Goal: Task Accomplishment & Management: Manage account settings

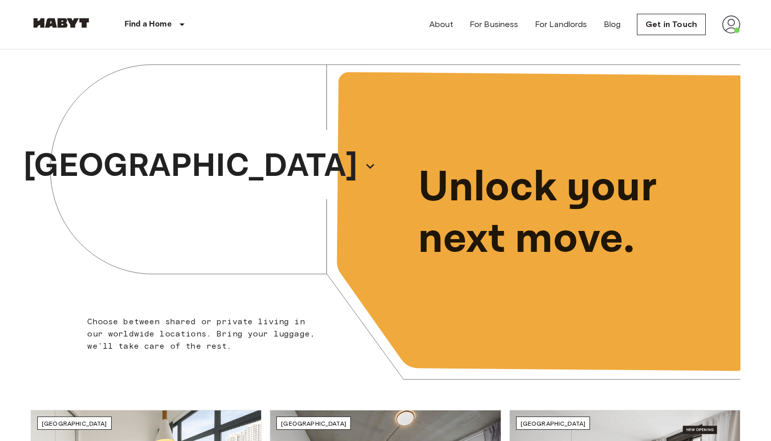
click at [735, 36] on div "About For Business For Landlords Blog Get in Touch" at bounding box center [584, 24] width 311 height 49
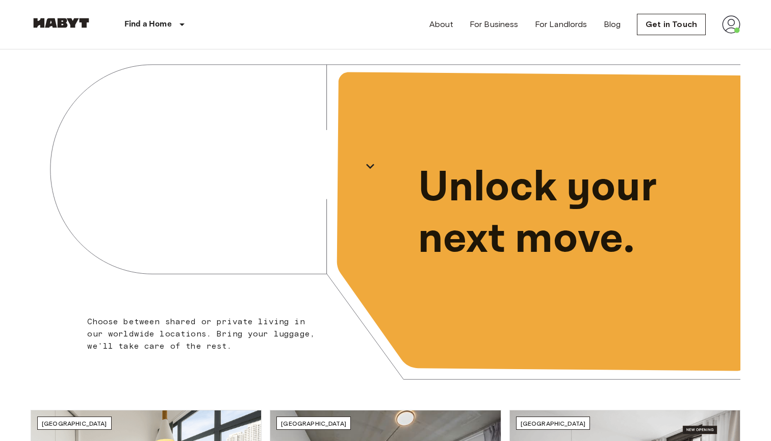
click at [735, 34] on div "About For Business For Landlords Blog Get in Touch" at bounding box center [584, 24] width 311 height 49
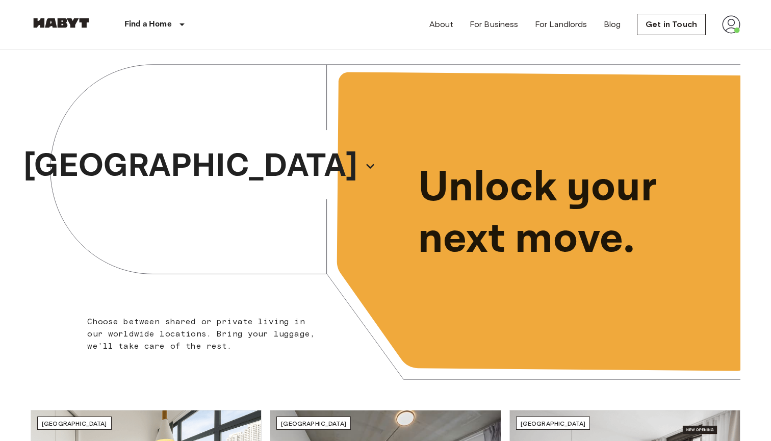
click at [730, 32] on img at bounding box center [731, 24] width 18 height 18
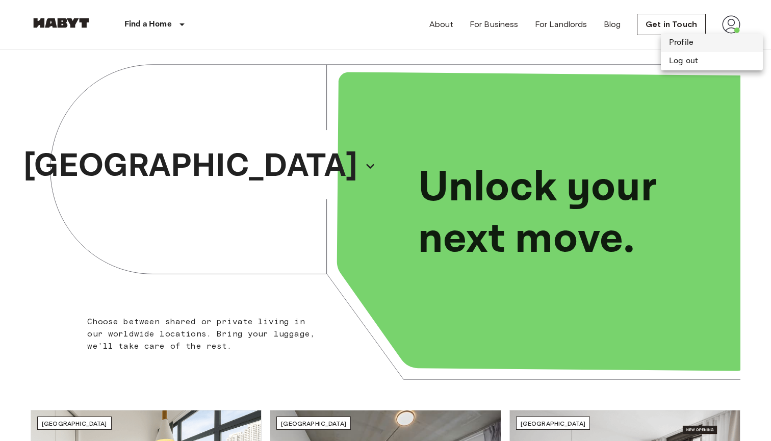
click at [719, 48] on li "Profile" at bounding box center [712, 43] width 102 height 18
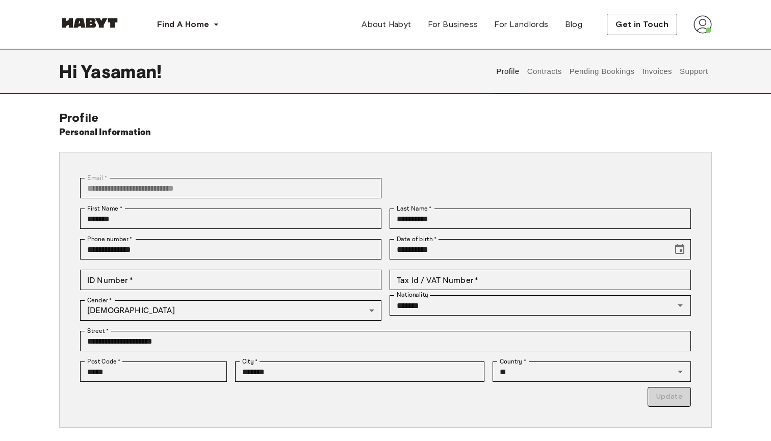
click at [556, 68] on button "Contracts" at bounding box center [544, 71] width 37 height 45
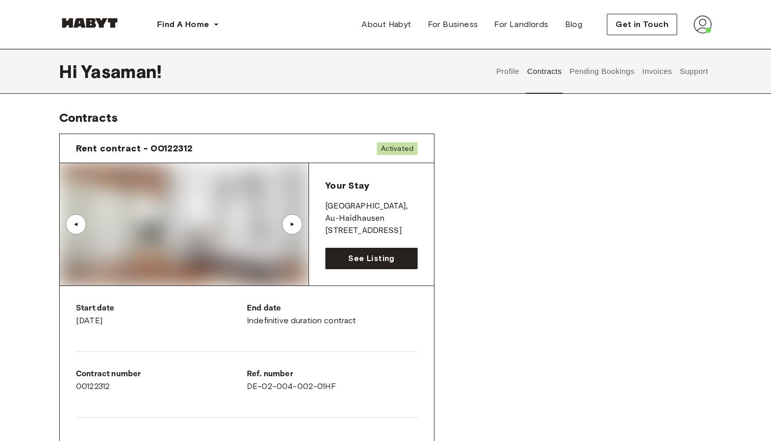
click at [651, 71] on button "Invoices" at bounding box center [657, 71] width 32 height 45
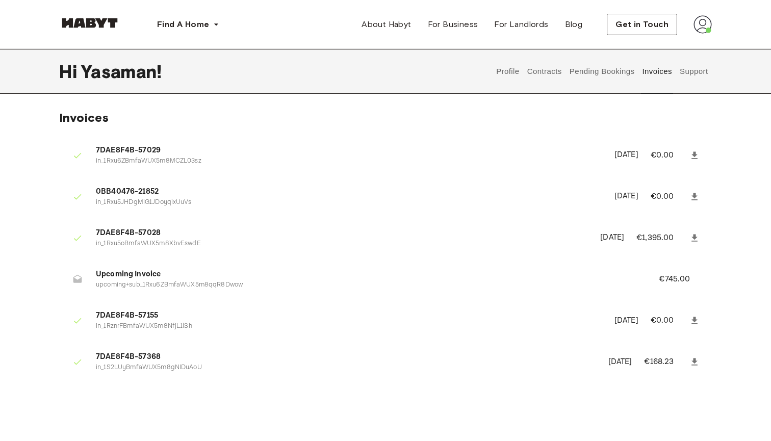
click at [691, 68] on button "Support" at bounding box center [693, 71] width 31 height 45
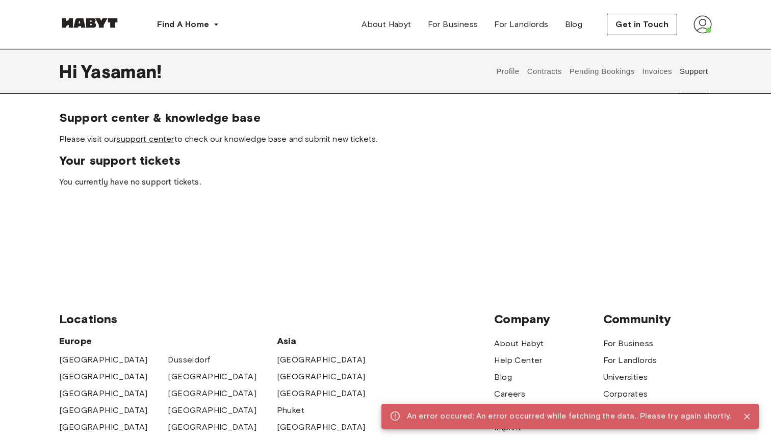
click at [661, 75] on button "Invoices" at bounding box center [657, 71] width 32 height 45
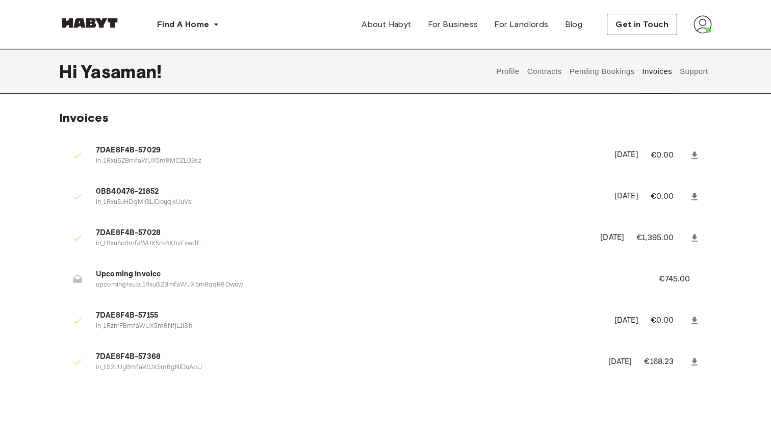
click at [692, 59] on button "Support" at bounding box center [693, 71] width 31 height 45
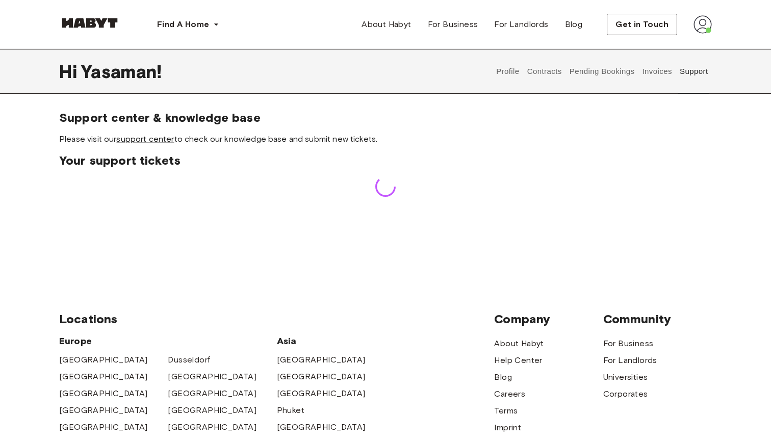
click at [688, 69] on button "Support" at bounding box center [693, 71] width 31 height 45
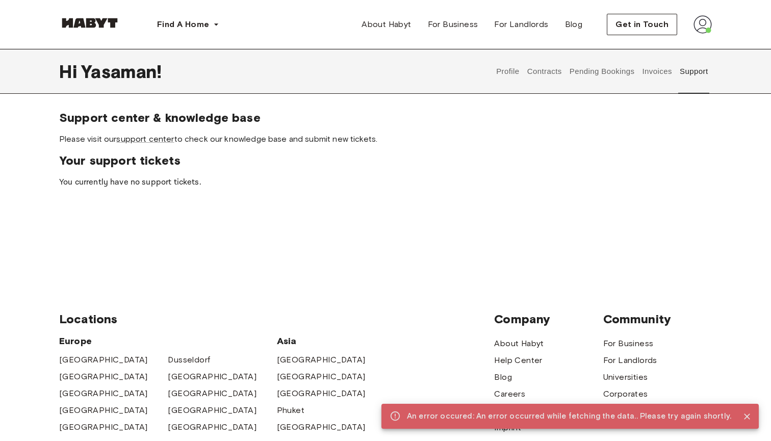
click at [682, 71] on button "Support" at bounding box center [693, 71] width 31 height 45
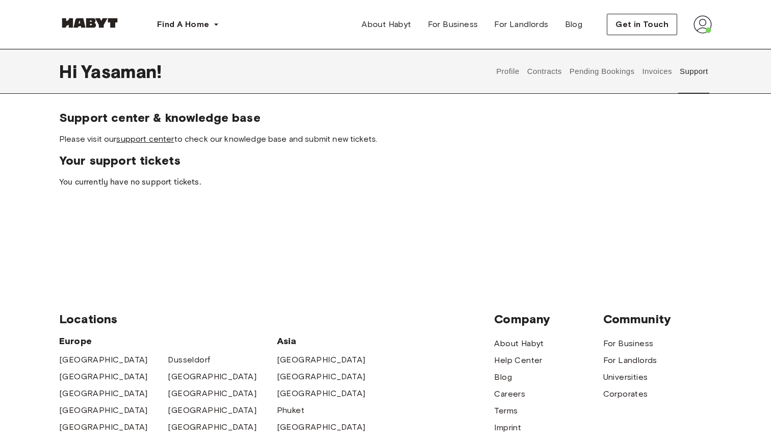
click at [172, 143] on link "support center" at bounding box center [145, 139] width 58 height 10
